Goal: Task Accomplishment & Management: Use online tool/utility

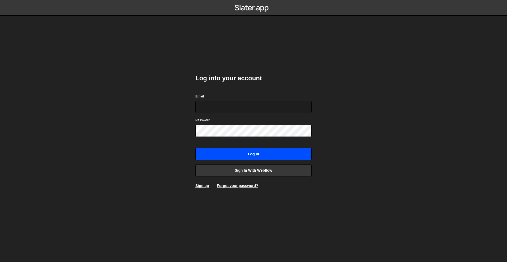
type input "rory@perspective.design"
click at [263, 151] on input "Log in" at bounding box center [254, 154] width 116 height 12
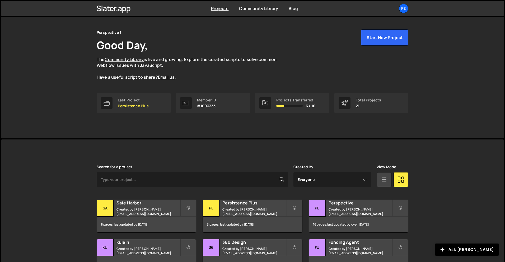
scroll to position [62, 0]
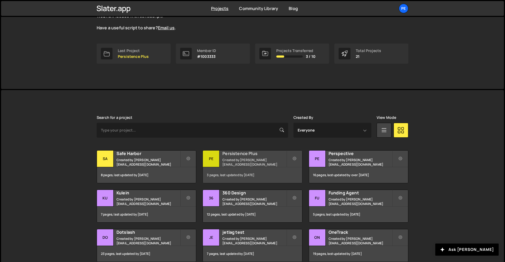
click at [219, 157] on div "Pe" at bounding box center [211, 159] width 17 height 17
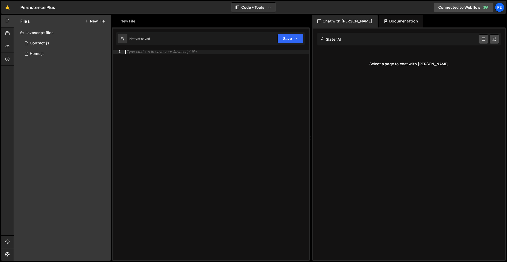
click at [165, 69] on div "Type cmd + s to save your Javascript file." at bounding box center [216, 159] width 185 height 219
click at [94, 19] on button "New File" at bounding box center [95, 21] width 20 height 4
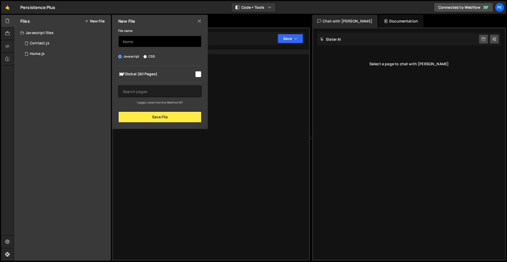
click at [155, 43] on input "text" at bounding box center [159, 42] width 83 height 12
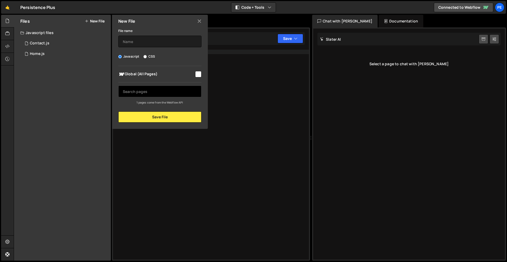
click at [165, 93] on input "text" at bounding box center [159, 92] width 83 height 12
click at [193, 20] on div "New File" at bounding box center [160, 21] width 96 height 13
click at [198, 20] on icon at bounding box center [199, 21] width 4 height 6
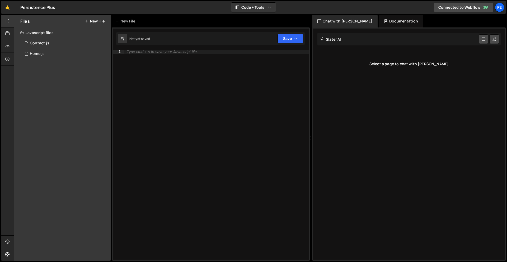
click at [30, 61] on div "Files New File Javascript files 1 Contact.js 0 1 Home.js 0 CSS files Copy share…" at bounding box center [62, 138] width 97 height 246
click at [36, 53] on div "Home.js" at bounding box center [37, 54] width 15 height 5
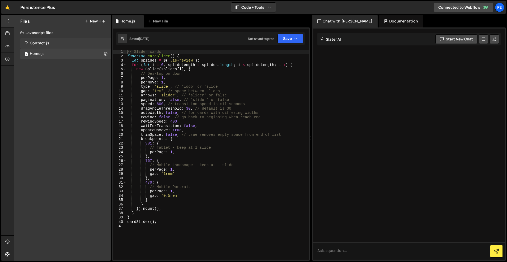
click at [37, 44] on div "Contact.js" at bounding box center [40, 43] width 20 height 5
click at [93, 20] on button "New File" at bounding box center [95, 21] width 20 height 4
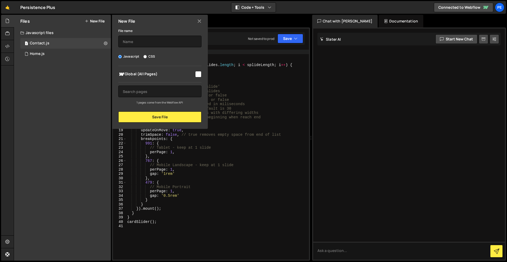
click at [200, 72] on input "checkbox" at bounding box center [198, 74] width 6 height 6
checkbox input "false"
click at [198, 20] on icon at bounding box center [199, 21] width 4 height 6
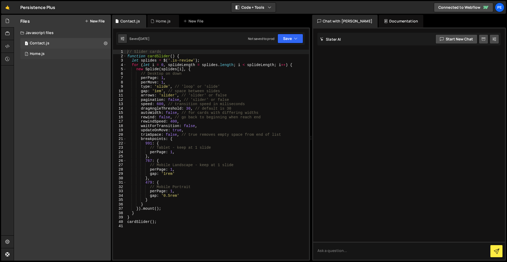
click at [34, 57] on div "1 Home.js 0" at bounding box center [65, 54] width 91 height 11
click at [45, 44] on div "Contact.js" at bounding box center [40, 43] width 20 height 5
click at [99, 23] on button "New File" at bounding box center [95, 21] width 20 height 4
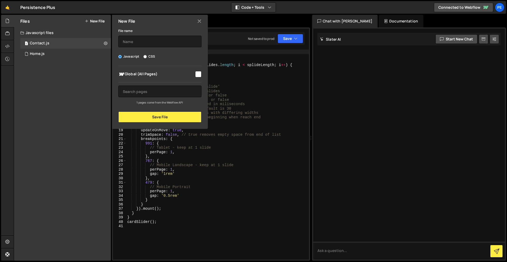
click at [100, 20] on button "New File" at bounding box center [95, 21] width 20 height 4
click at [6, 36] on icon at bounding box center [7, 34] width 4 height 6
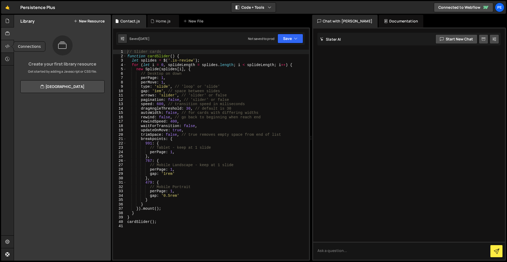
click at [6, 48] on icon at bounding box center [7, 46] width 4 height 6
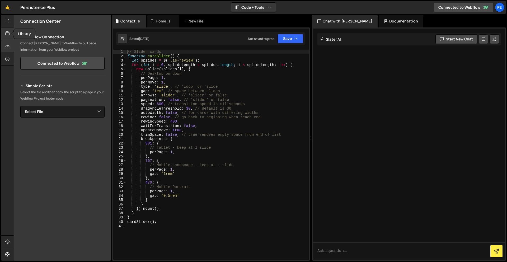
click at [8, 33] on icon at bounding box center [7, 34] width 4 height 6
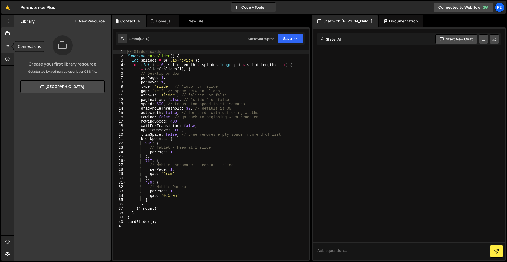
click at [8, 43] on icon at bounding box center [7, 46] width 4 height 6
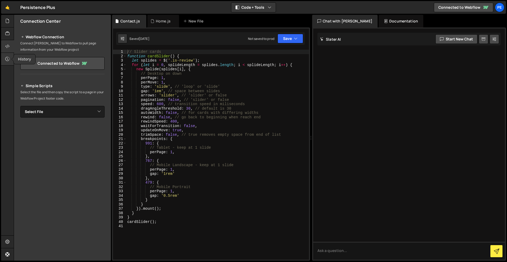
click at [3, 57] on div at bounding box center [7, 59] width 13 height 13
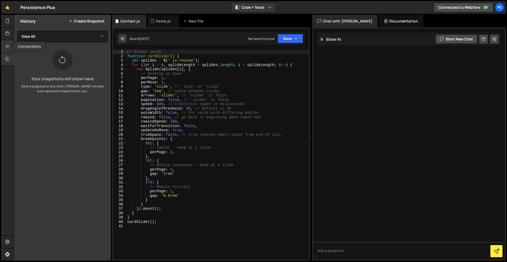
click at [7, 46] on icon at bounding box center [7, 46] width 4 height 6
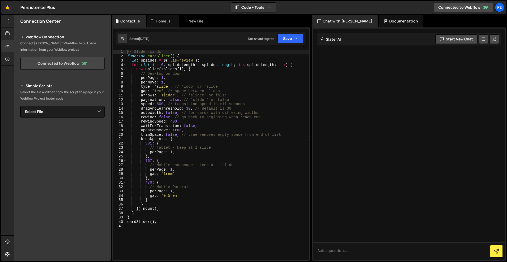
click at [64, 66] on link "Connected to Webflow" at bounding box center [62, 63] width 84 height 13
click at [70, 112] on select "Select File Contact.js Home.js" at bounding box center [62, 112] width 84 height 12
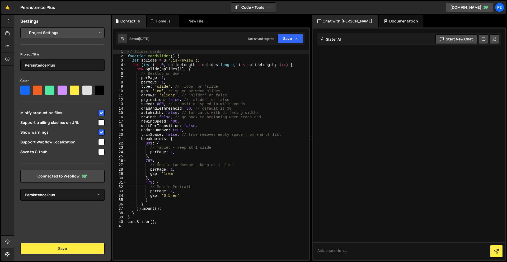
select select "68c131deb143580e24436fd4"
click at [58, 178] on link "Connected to Webflow" at bounding box center [62, 176] width 84 height 13
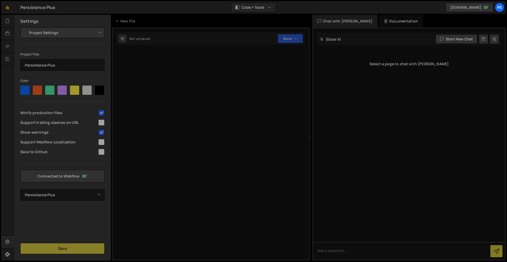
select select "68c131deb143580e24436fd4"
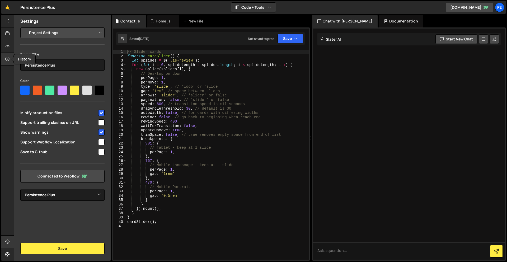
click at [9, 57] on icon at bounding box center [7, 59] width 4 height 6
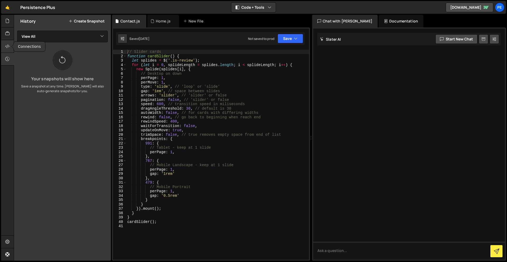
click at [6, 44] on icon at bounding box center [7, 46] width 4 height 6
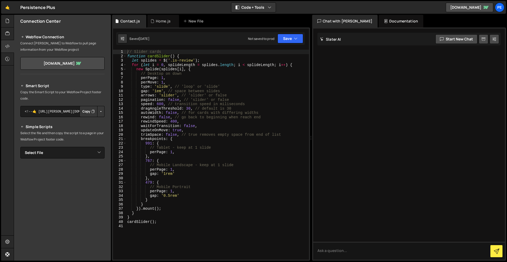
click at [85, 115] on button "Copy" at bounding box center [89, 111] width 18 height 11
click at [3, 20] on div at bounding box center [7, 21] width 13 height 13
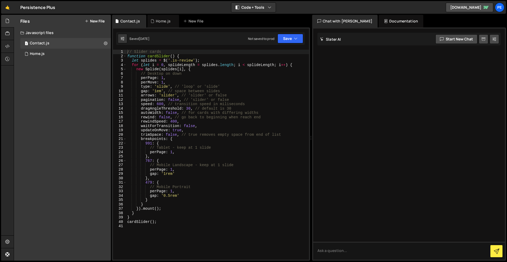
click at [100, 23] on button "New File" at bounding box center [95, 21] width 20 height 4
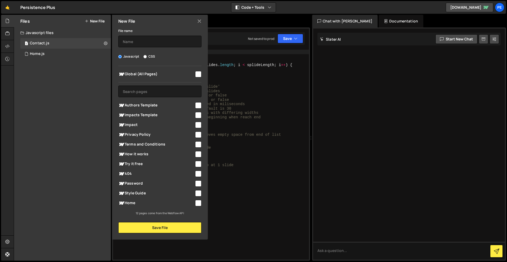
click at [199, 125] on input "checkbox" at bounding box center [198, 125] width 6 height 6
checkbox input "true"
click at [171, 44] on input "text" at bounding box center [159, 42] width 83 height 12
type input "Impact"
click at [190, 226] on button "Save File" at bounding box center [159, 227] width 83 height 11
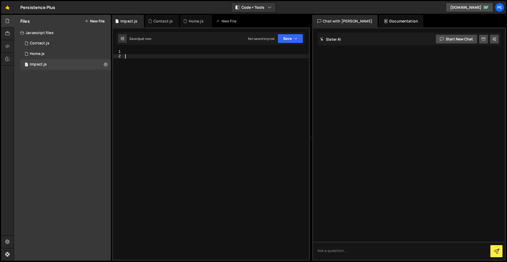
click at [167, 71] on div at bounding box center [216, 159] width 185 height 219
click at [174, 80] on div at bounding box center [216, 159] width 185 height 219
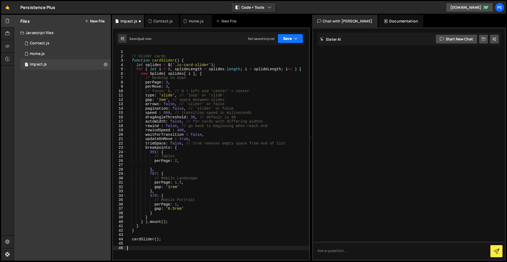
click at [292, 41] on button "Save" at bounding box center [291, 39] width 26 height 10
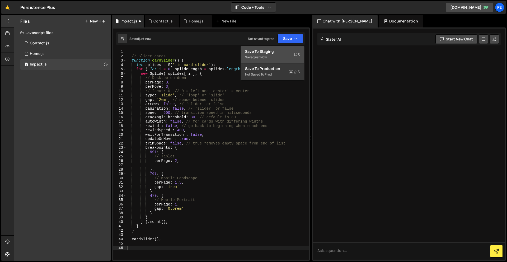
click at [285, 57] on div "Saved just now" at bounding box center [272, 57] width 55 height 6
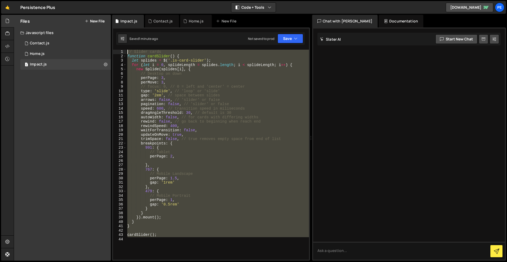
drag, startPoint x: 160, startPoint y: 246, endPoint x: 108, endPoint y: 28, distance: 224.1
click at [108, 28] on div "Files New File Javascript files 1 Contact.js 0 1 Home.js 0 1 Impact.js 0 CSS fi…" at bounding box center [261, 138] width 494 height 246
click at [194, 61] on div "// Slider cards function cardSlider ( ) { let splides = $ ( '.is-card-slider' )…" at bounding box center [217, 155] width 183 height 210
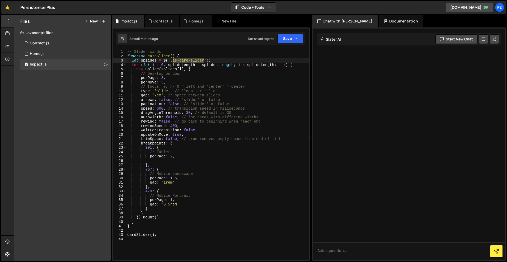
drag, startPoint x: 205, startPoint y: 61, endPoint x: 180, endPoint y: 60, distance: 24.9
click at [173, 60] on div "// Slider cards function cardSlider ( ) { let splides = $ ( '.is-card-slider' )…" at bounding box center [217, 159] width 183 height 219
click at [164, 77] on div "// Slider cards function cardSlider ( ) { let splides = $ ( '.is-card-slider' )…" at bounding box center [217, 159] width 183 height 219
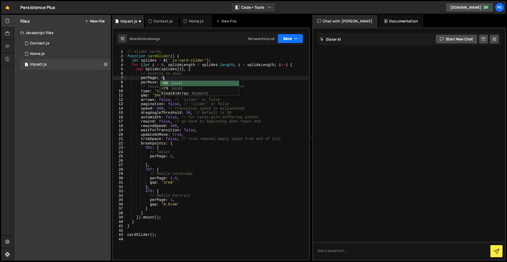
click at [288, 40] on button "Save" at bounding box center [291, 39] width 26 height 10
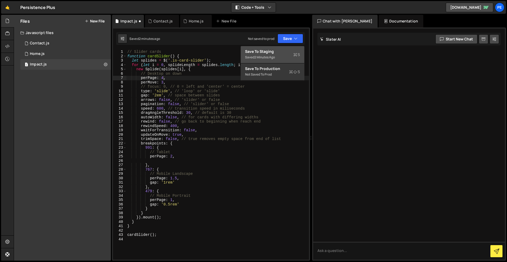
click at [283, 52] on div "Save to Staging S" at bounding box center [272, 51] width 55 height 5
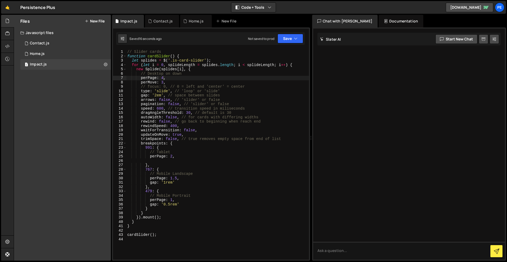
click at [170, 100] on div "// Slider cards function cardSlider ( ) { let splides = $ ( '.is-card-slider' )…" at bounding box center [217, 159] width 183 height 219
click at [284, 41] on button "Save" at bounding box center [291, 39] width 26 height 10
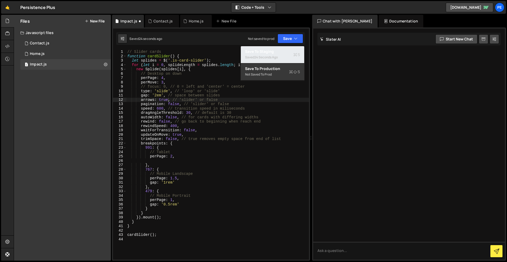
click at [280, 52] on div "Save to Staging S" at bounding box center [272, 51] width 55 height 5
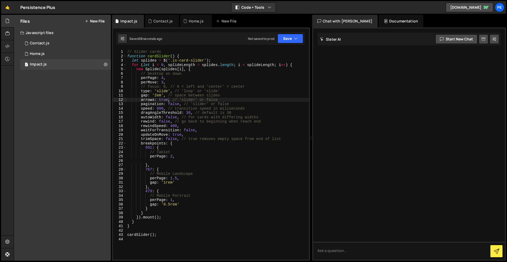
click at [157, 94] on div "// Slider cards function cardSlider ( ) { let splides = $ ( '.is-card-slider' )…" at bounding box center [217, 159] width 183 height 219
click at [289, 37] on button "Save" at bounding box center [291, 39] width 26 height 10
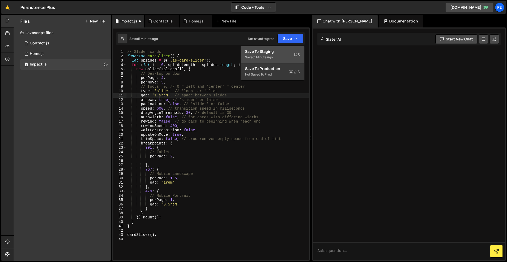
click at [290, 57] on div "Saved 1 minute ago" at bounding box center [272, 57] width 55 height 6
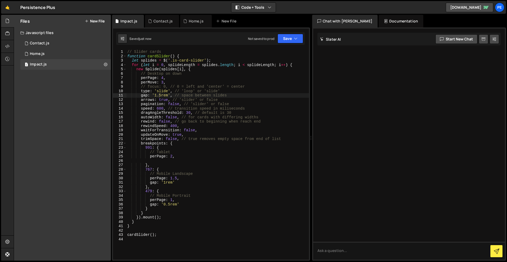
click at [161, 96] on div "// Slider cards function cardSlider ( ) { let splides = $ ( '.is-card-slider' )…" at bounding box center [217, 159] width 183 height 219
click at [287, 39] on button "Save" at bounding box center [291, 39] width 26 height 10
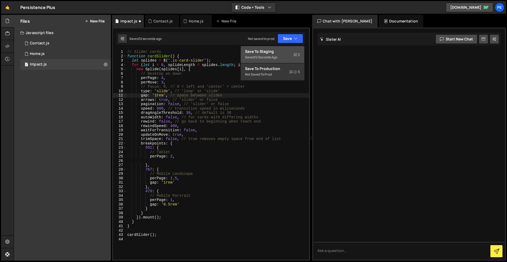
click at [292, 59] on div "Saved 12 seconds ago" at bounding box center [272, 57] width 55 height 6
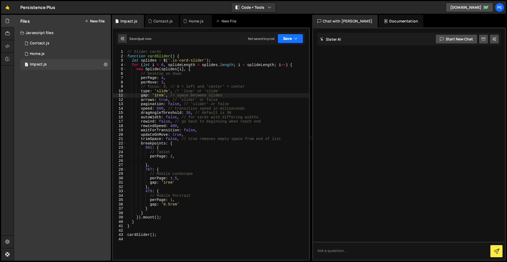
click at [286, 39] on button "Save" at bounding box center [291, 39] width 26 height 10
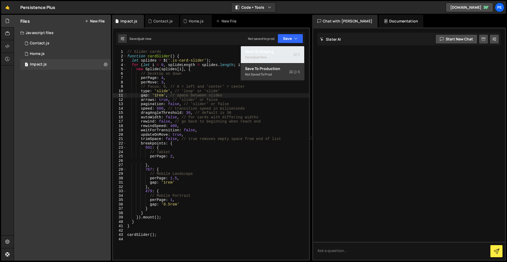
click at [286, 55] on div "Saved just now" at bounding box center [272, 57] width 55 height 6
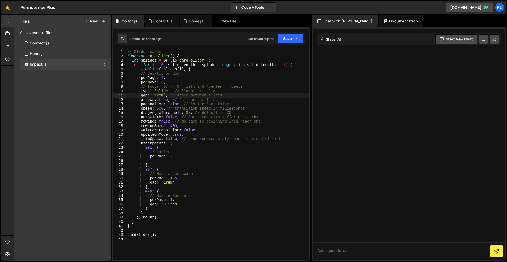
click at [158, 95] on div "// Slider cards function cardSlider ( ) { let splides = $ ( '.is-card-slider' )…" at bounding box center [217, 159] width 183 height 219
type textarea "gap: '0rem', // space between slides"
click at [284, 41] on button "Save" at bounding box center [291, 39] width 26 height 10
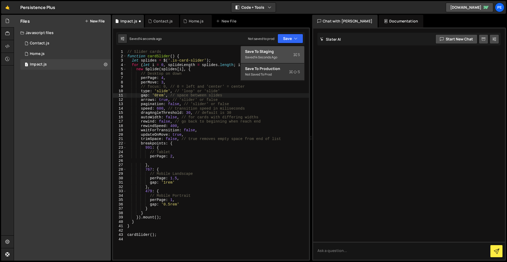
click at [283, 51] on div "Save to Staging S" at bounding box center [272, 51] width 55 height 5
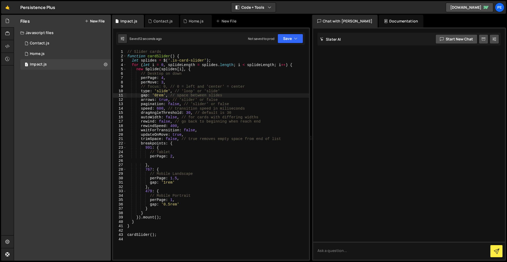
scroll to position [0, 0]
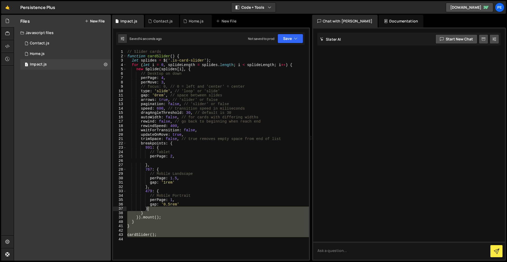
drag, startPoint x: 184, startPoint y: 251, endPoint x: 210, endPoint y: 210, distance: 49.3
click at [210, 210] on div "// Slider cards function cardSlider ( ) { let splides = $ ( '.is-card-slider' )…" at bounding box center [217, 159] width 183 height 219
click at [158, 93] on div "// Slider cards function cardSlider ( ) { let splides = $ ( '.is-card-slider' )…" at bounding box center [217, 159] width 183 height 219
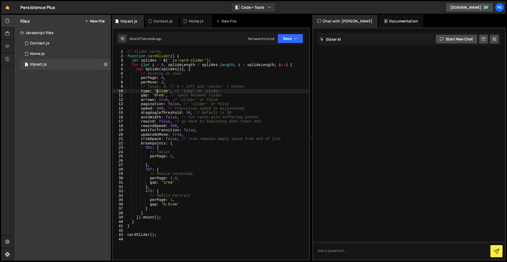
click at [157, 95] on div "// Slider cards function cardSlider ( ) { let splides = $ ( '.is-card-slider' )…" at bounding box center [217, 159] width 183 height 219
click at [159, 94] on div "// Slider cards function cardSlider ( ) { let splides = $ ( '.is-card-slider' )…" at bounding box center [216, 157] width 181 height 219
type textarea "gap: '1em', // space between slides"
click at [290, 39] on button "Save" at bounding box center [291, 39] width 26 height 10
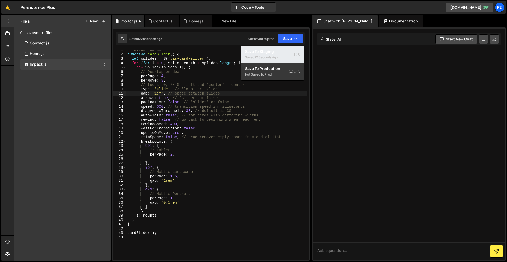
click at [286, 57] on div "Saved 22 seconds ago" at bounding box center [272, 57] width 55 height 6
